Goal: Check status: Check status

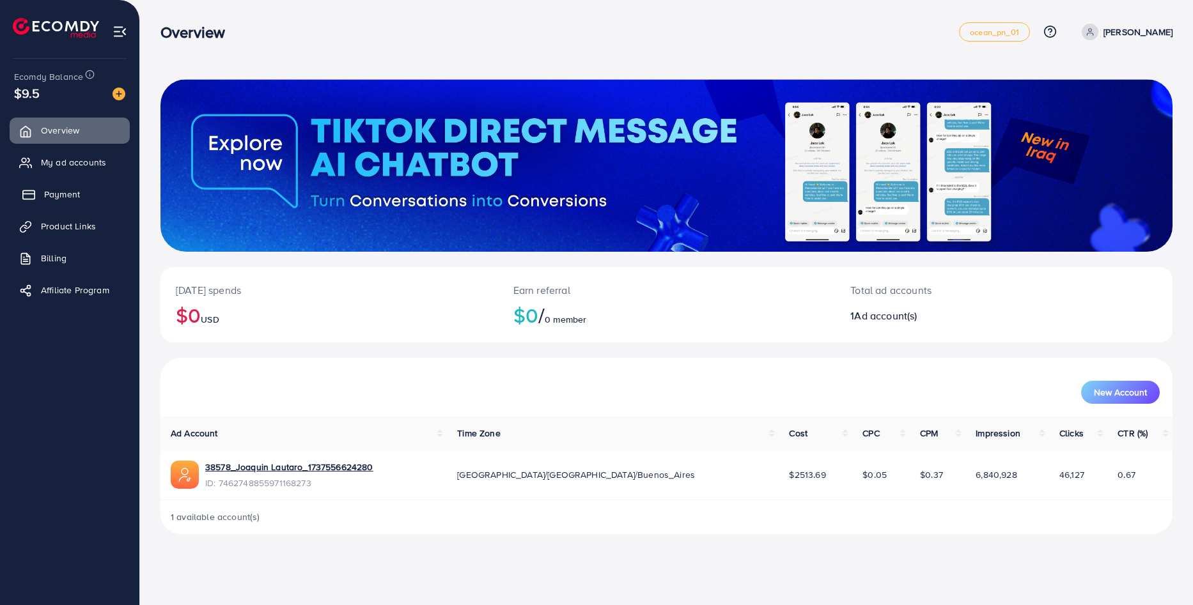
click at [65, 200] on span "Payment" at bounding box center [62, 194] width 36 height 13
click at [283, 472] on link "38578_Joaquin Lautaro_1737556624280" at bounding box center [289, 467] width 168 height 13
click at [90, 75] on line at bounding box center [90, 75] width 0 height 2
click at [98, 199] on link "Payment" at bounding box center [70, 195] width 120 height 26
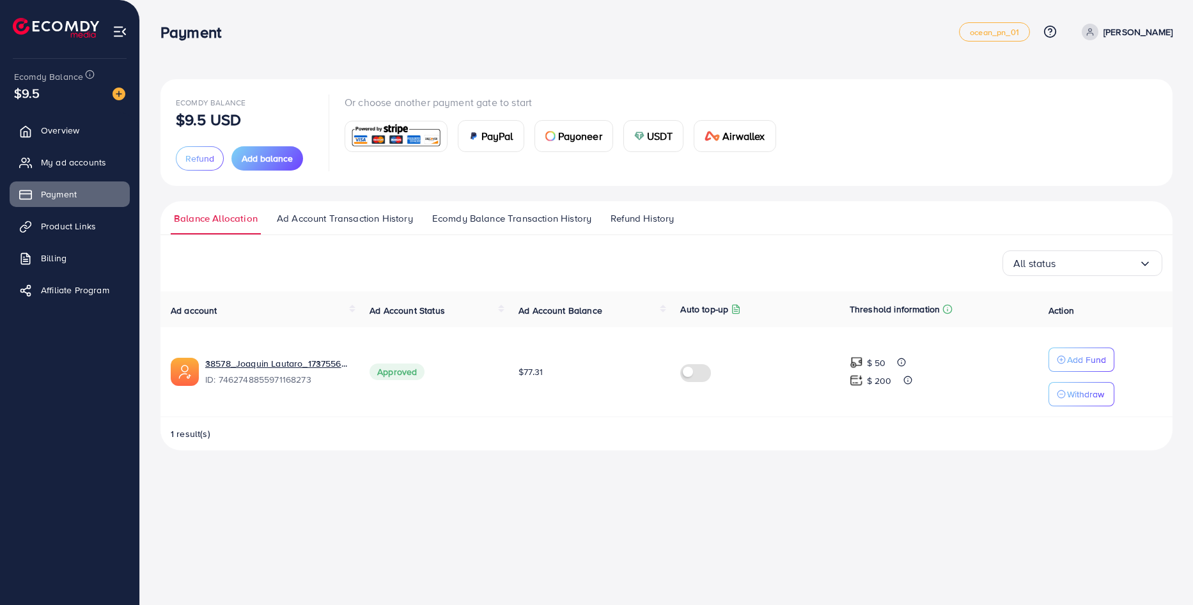
click at [314, 219] on span "Ad Account Transaction History" at bounding box center [345, 219] width 136 height 14
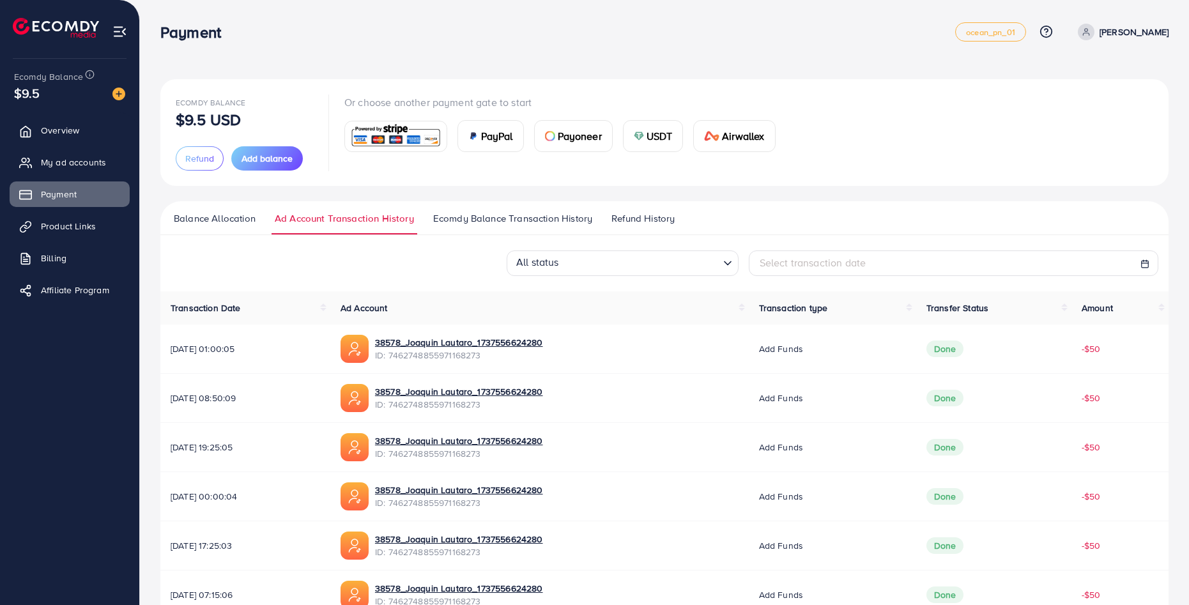
click at [477, 210] on ul "Balance Allocation Ad Account Transaction History Ecomdy Balance Transaction Hi…" at bounding box center [664, 218] width 1009 height 34
click at [479, 212] on span "Ecomdy Balance Transaction History" at bounding box center [512, 219] width 159 height 14
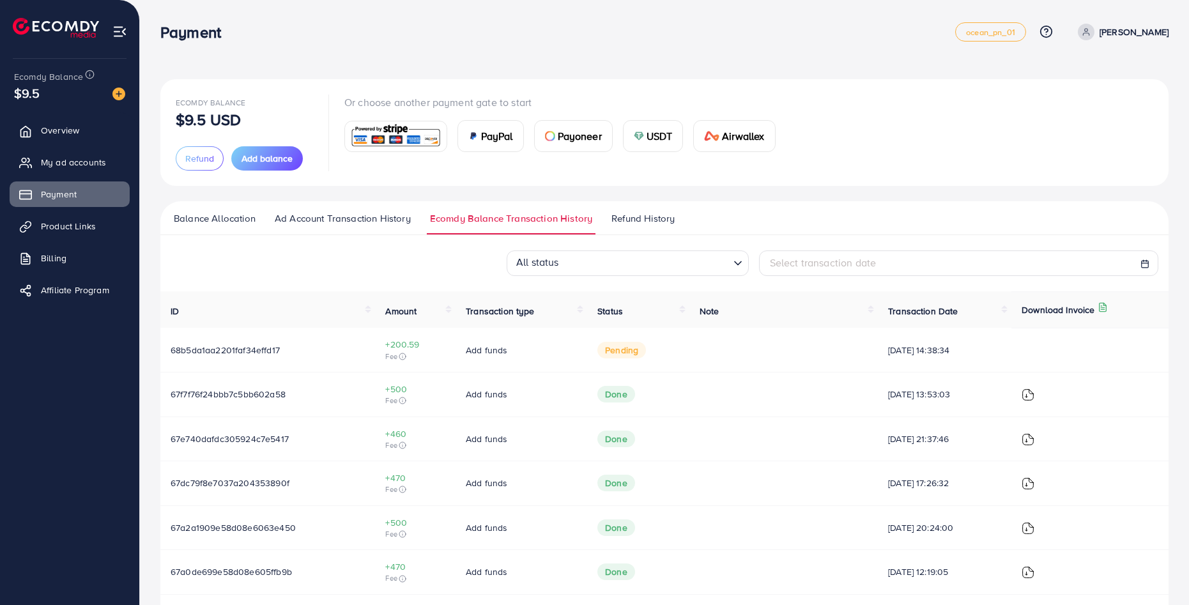
click at [625, 218] on span "Refund History" at bounding box center [643, 219] width 63 height 14
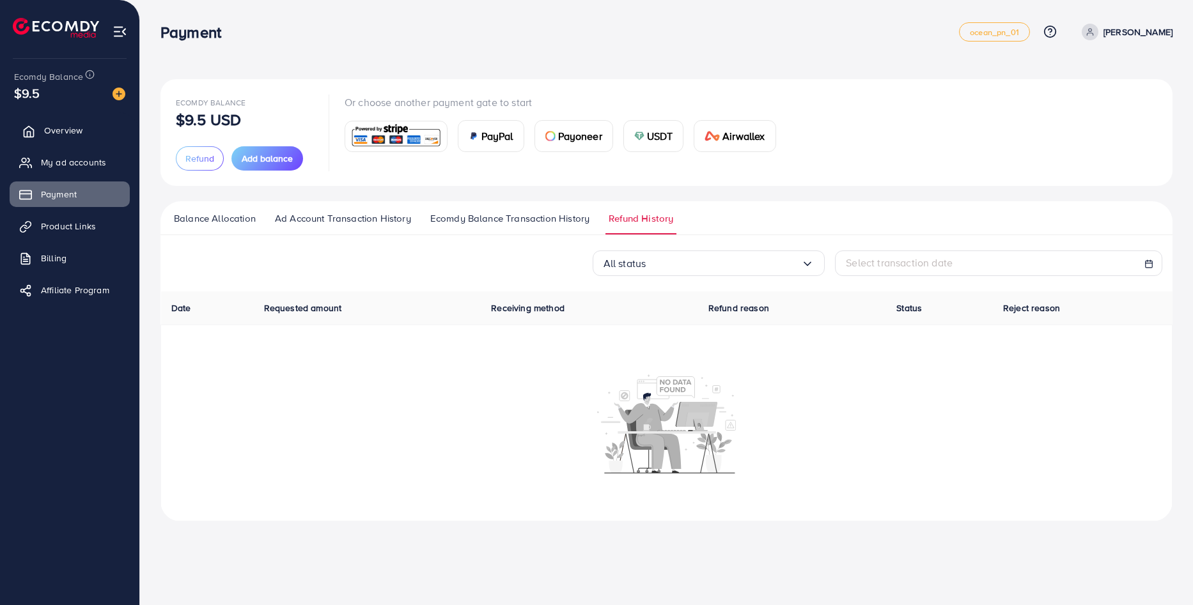
click at [41, 121] on link "Overview" at bounding box center [70, 131] width 120 height 26
